Goal: Task Accomplishment & Management: Use online tool/utility

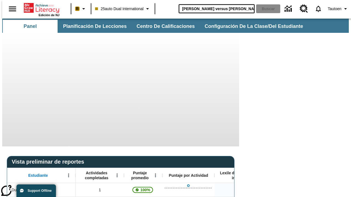
type input "Miguel Ángel versus Leonardo"
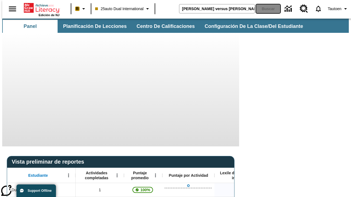
click at [265, 9] on button "Buscar" at bounding box center [268, 8] width 24 height 9
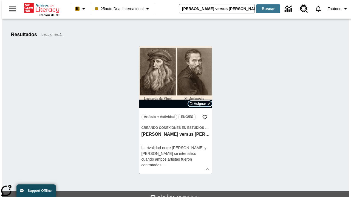
click at [200, 104] on span "Asignar" at bounding box center [200, 103] width 12 height 5
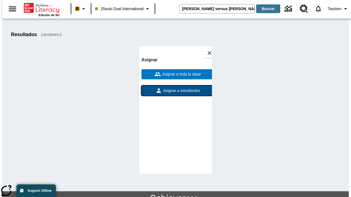
click at [175, 91] on span "Asignar a estudiantes" at bounding box center [181, 91] width 38 height 6
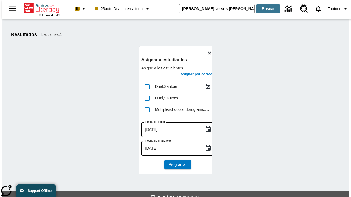
click at [147, 87] on input "lesson details" at bounding box center [147, 87] width 12 height 12
checkbox input "true"
click at [191, 75] on h6 "Asignar por correo" at bounding box center [196, 74] width 32 height 6
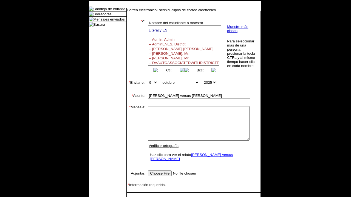
select select
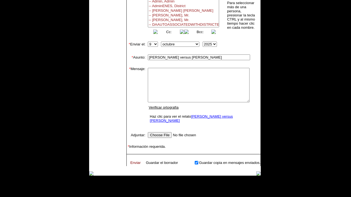
click at [133, 161] on link "Enviar" at bounding box center [135, 163] width 10 height 4
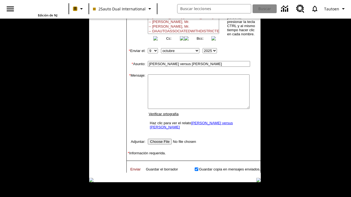
scroll to position [0, 0]
